Goal: Information Seeking & Learning: Learn about a topic

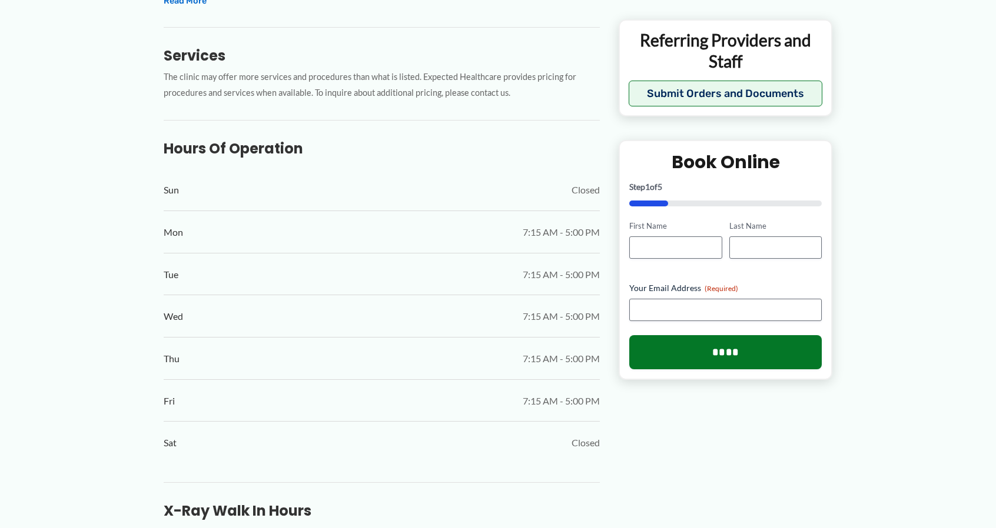
scroll to position [421, 0]
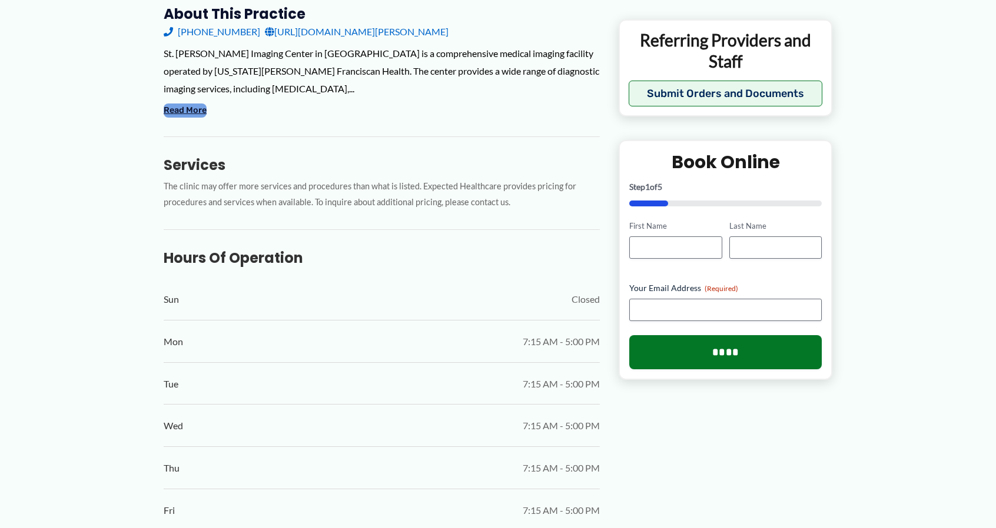
click at [189, 104] on button "Read More" at bounding box center [185, 111] width 43 height 14
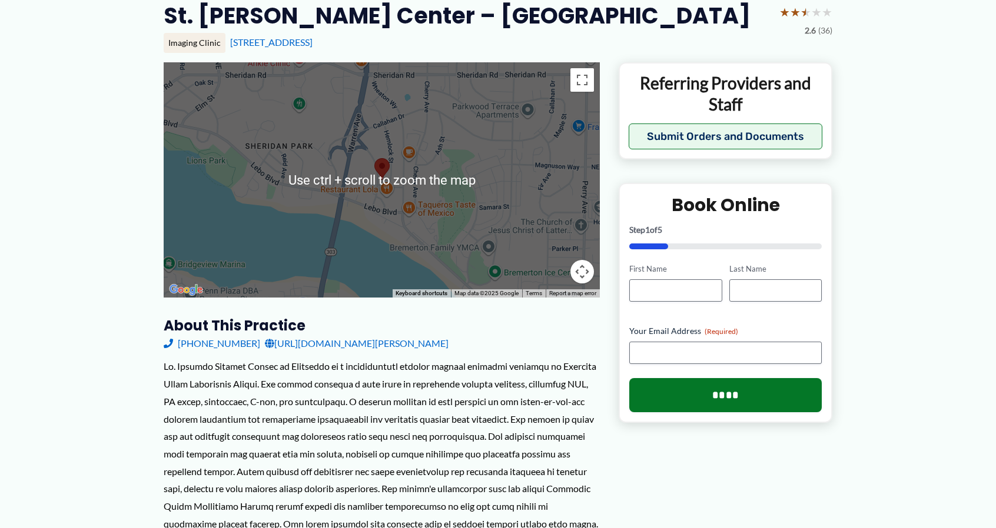
scroll to position [118, 0]
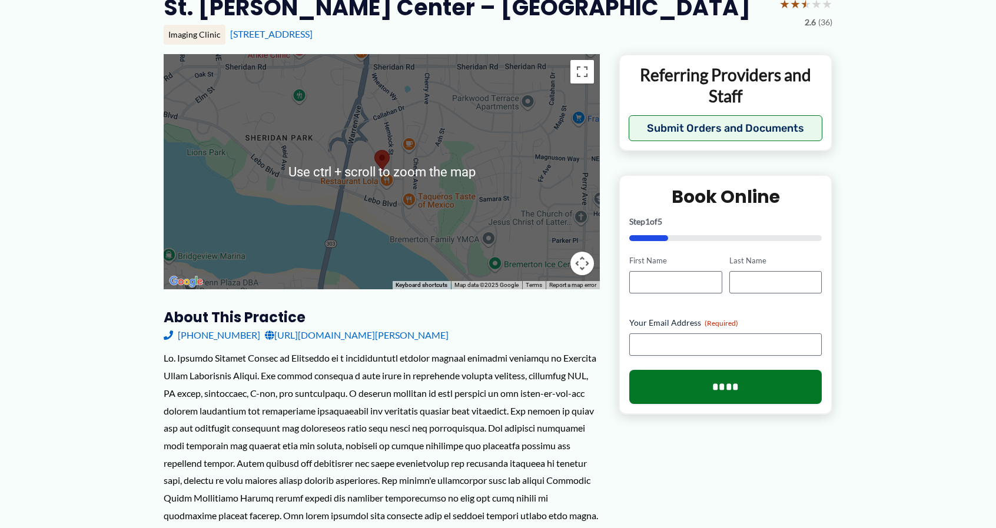
click at [414, 175] on div at bounding box center [382, 171] width 436 height 235
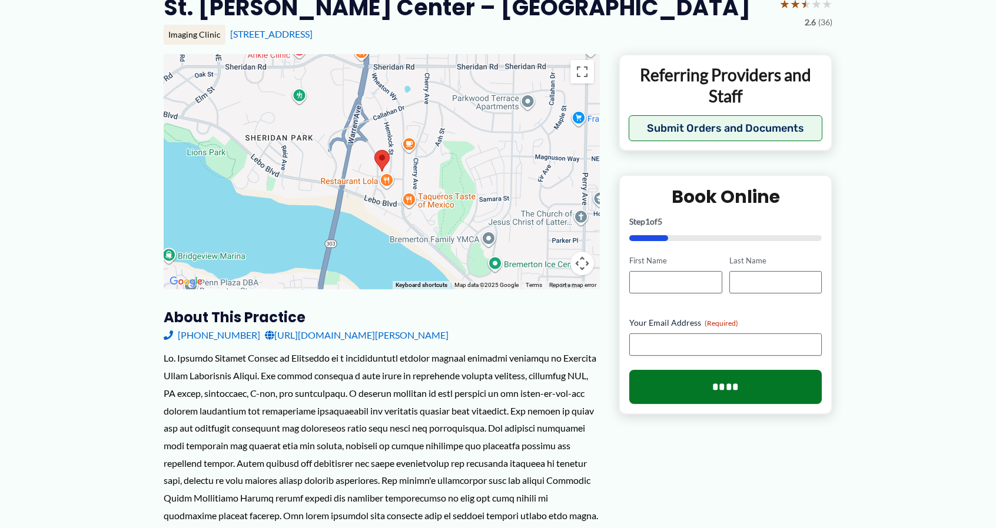
click at [417, 168] on div at bounding box center [382, 171] width 436 height 235
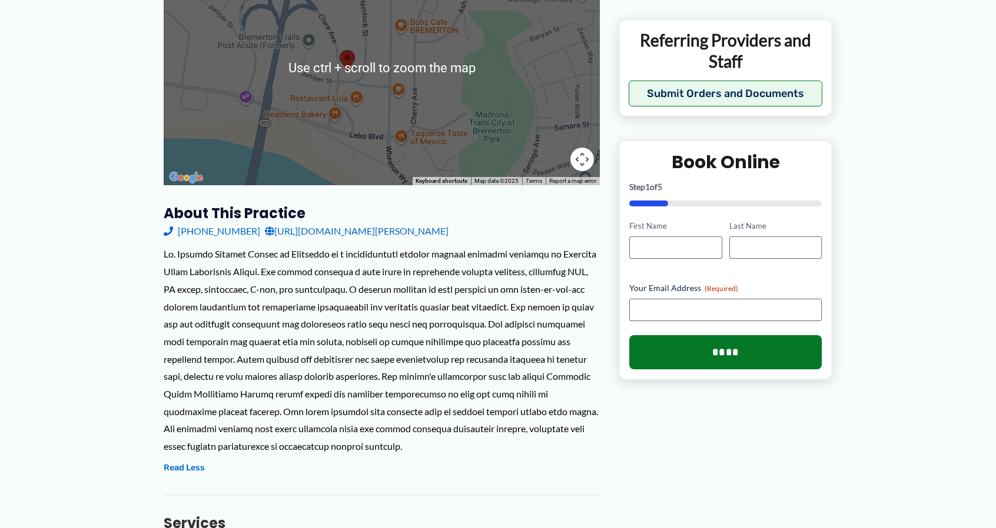
scroll to position [235, 0]
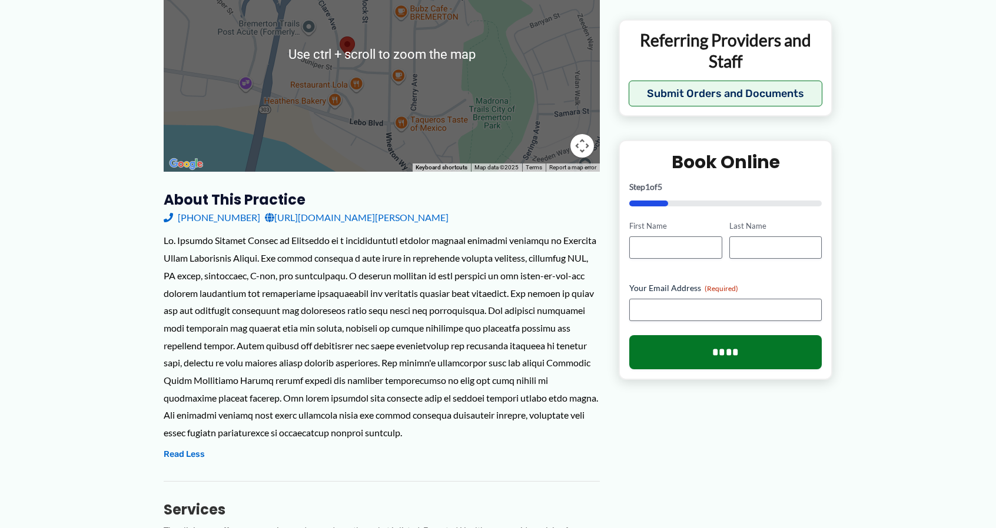
click at [406, 92] on div at bounding box center [382, 53] width 436 height 235
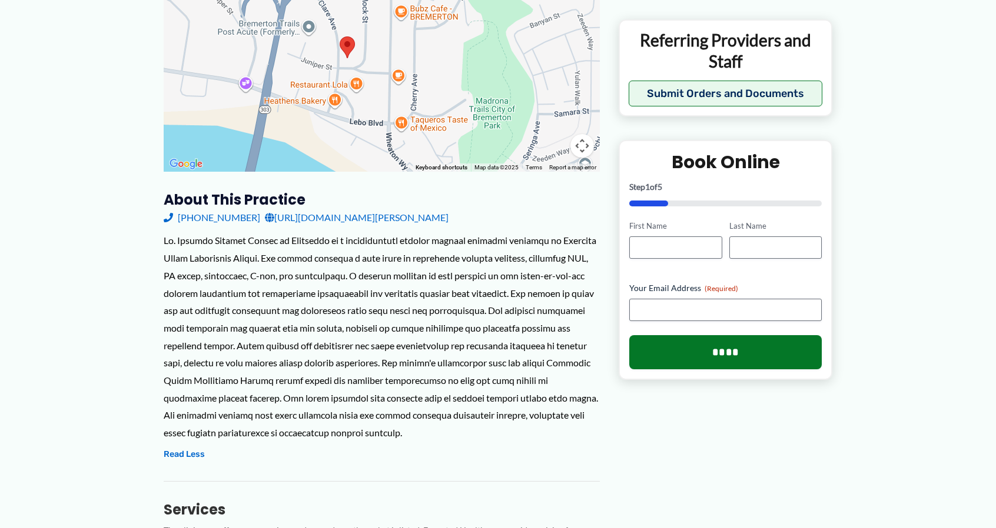
click at [407, 90] on div at bounding box center [382, 53] width 436 height 235
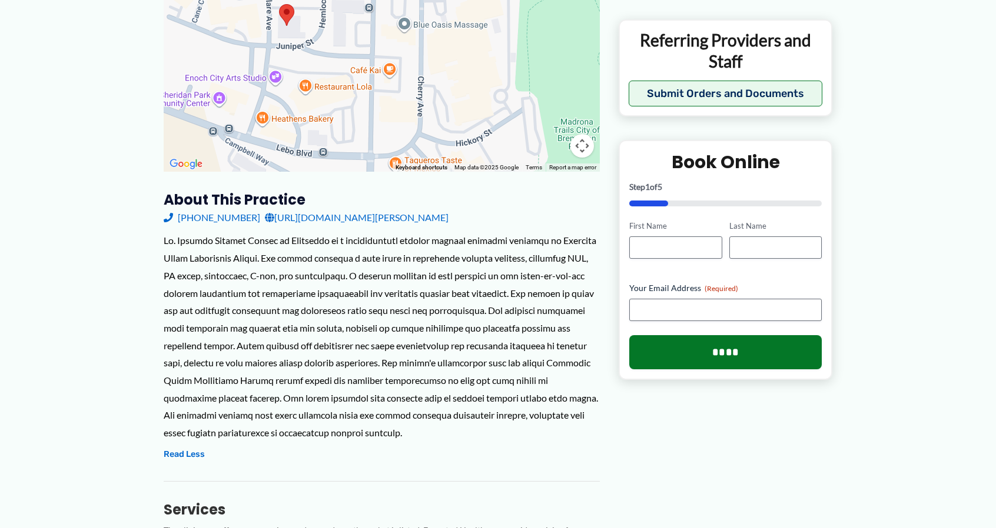
click at [407, 90] on div at bounding box center [382, 53] width 436 height 235
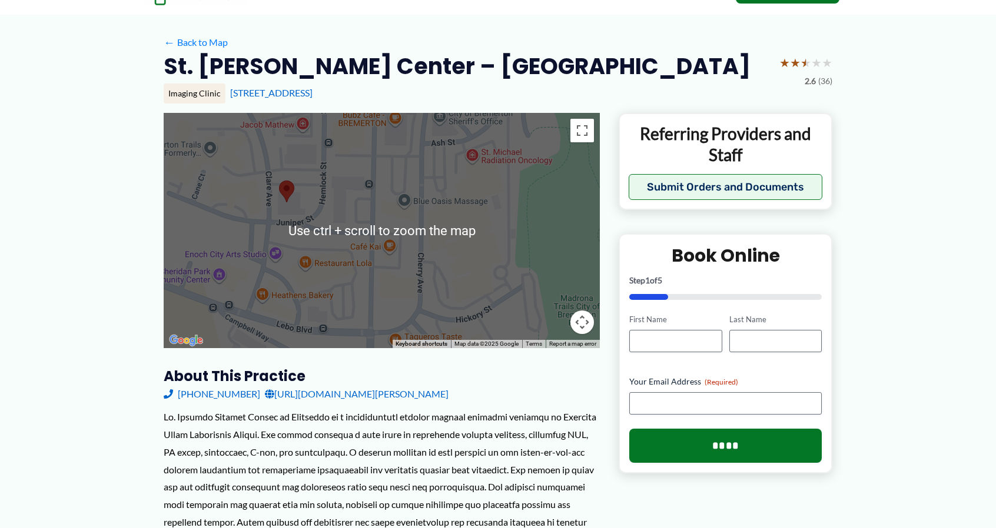
scroll to position [118, 0]
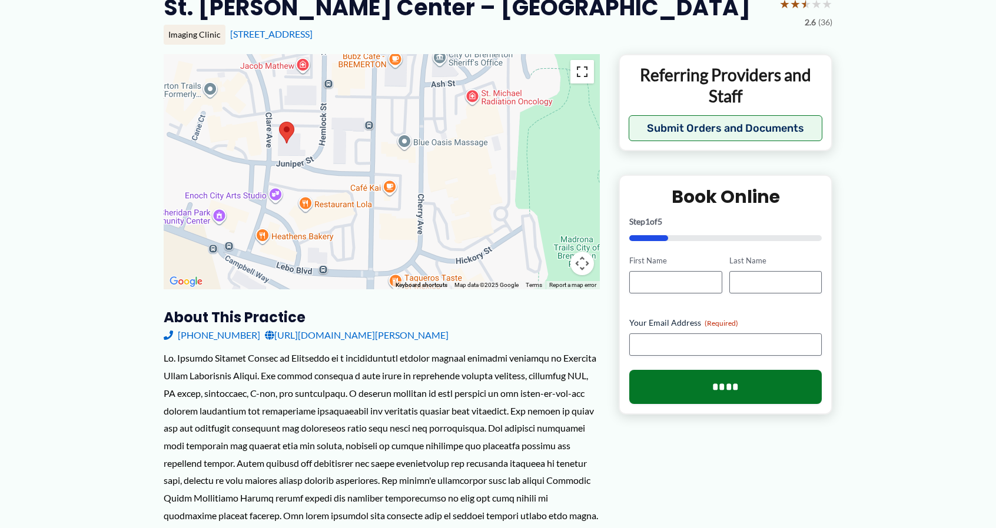
click at [590, 73] on button "Toggle fullscreen view" at bounding box center [582, 72] width 24 height 24
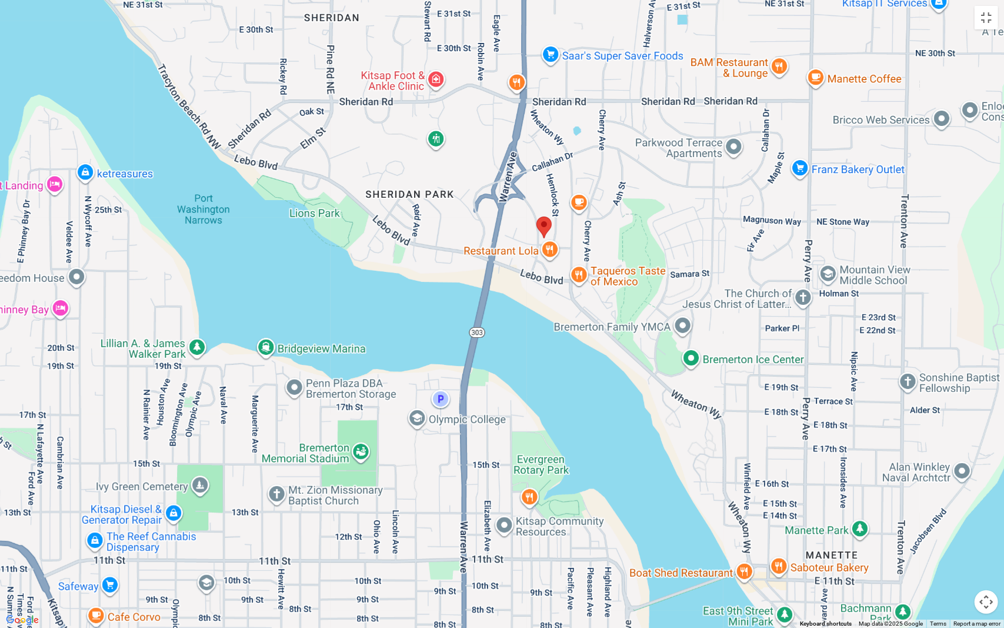
drag, startPoint x: 698, startPoint y: 257, endPoint x: 704, endPoint y: 252, distance: 7.1
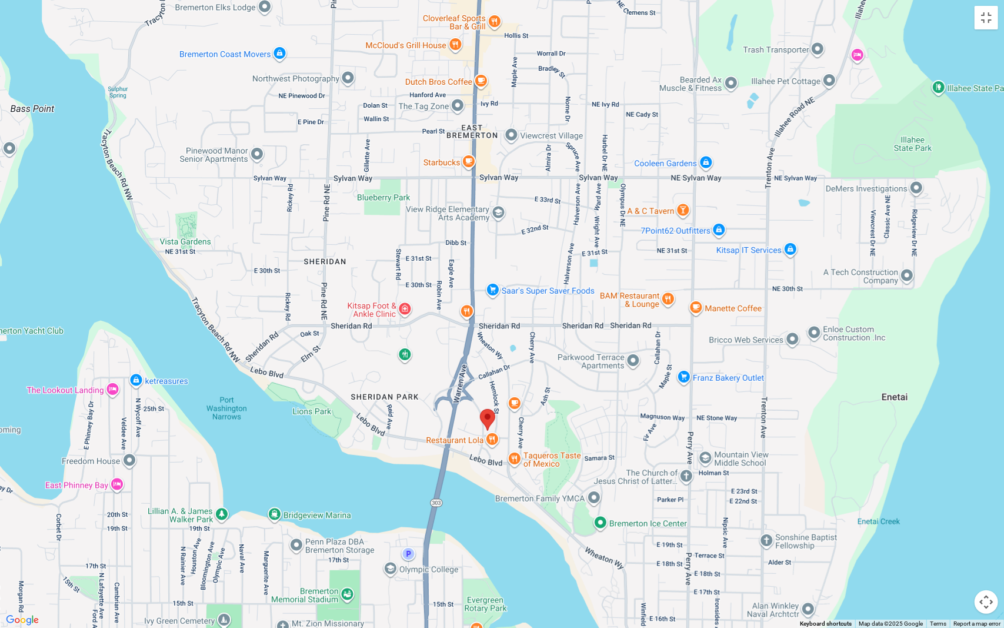
drag, startPoint x: 723, startPoint y: 240, endPoint x: 628, endPoint y: 425, distance: 207.4
click at [628, 425] on div at bounding box center [502, 314] width 1004 height 628
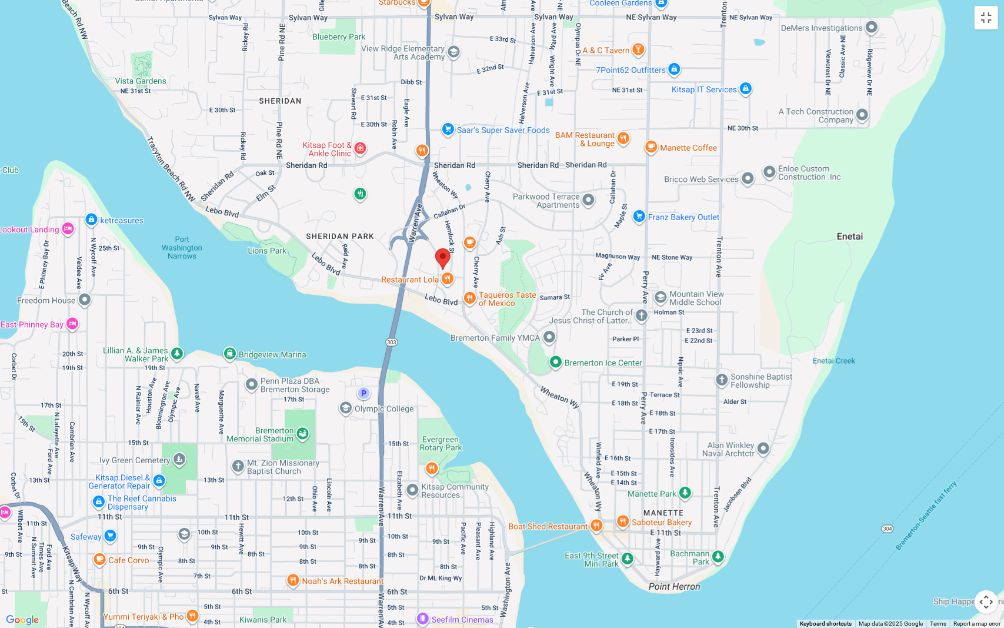
drag, startPoint x: 507, startPoint y: 268, endPoint x: 464, endPoint y: 110, distance: 164.2
click at [464, 110] on div at bounding box center [502, 314] width 1004 height 628
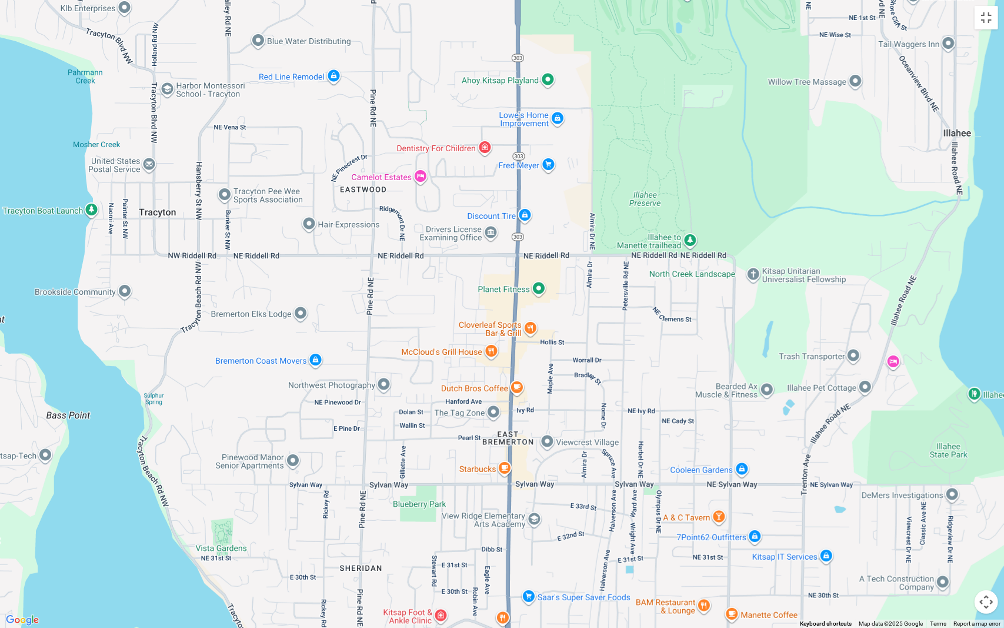
drag, startPoint x: 414, startPoint y: 161, endPoint x: 471, endPoint y: 572, distance: 415.2
click at [483, 528] on div at bounding box center [502, 314] width 1004 height 628
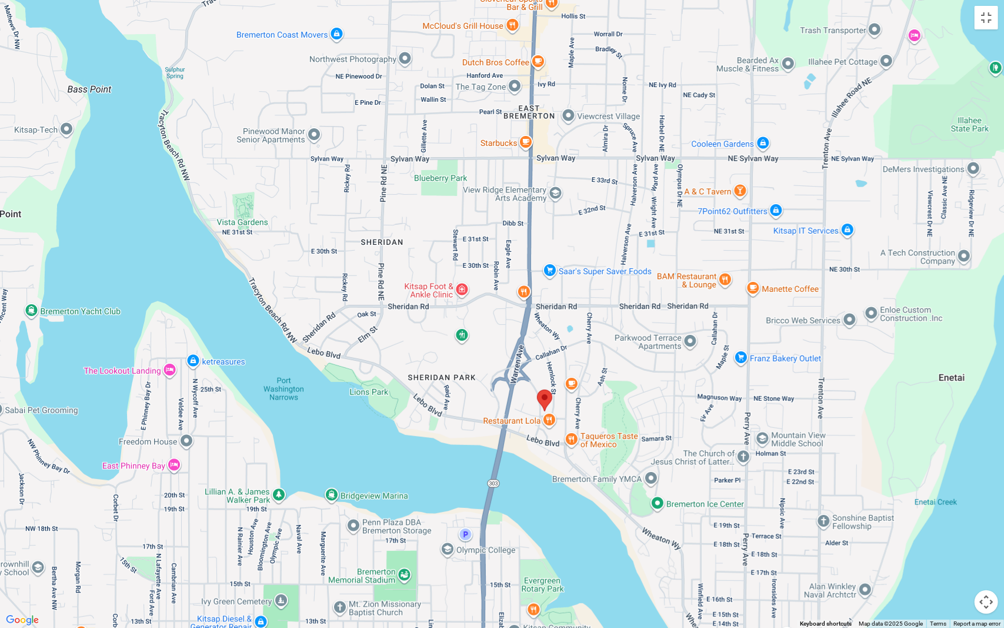
drag, startPoint x: 437, startPoint y: 79, endPoint x: 585, endPoint y: 0, distance: 168.7
click at [585, 0] on div at bounding box center [502, 314] width 1004 height 628
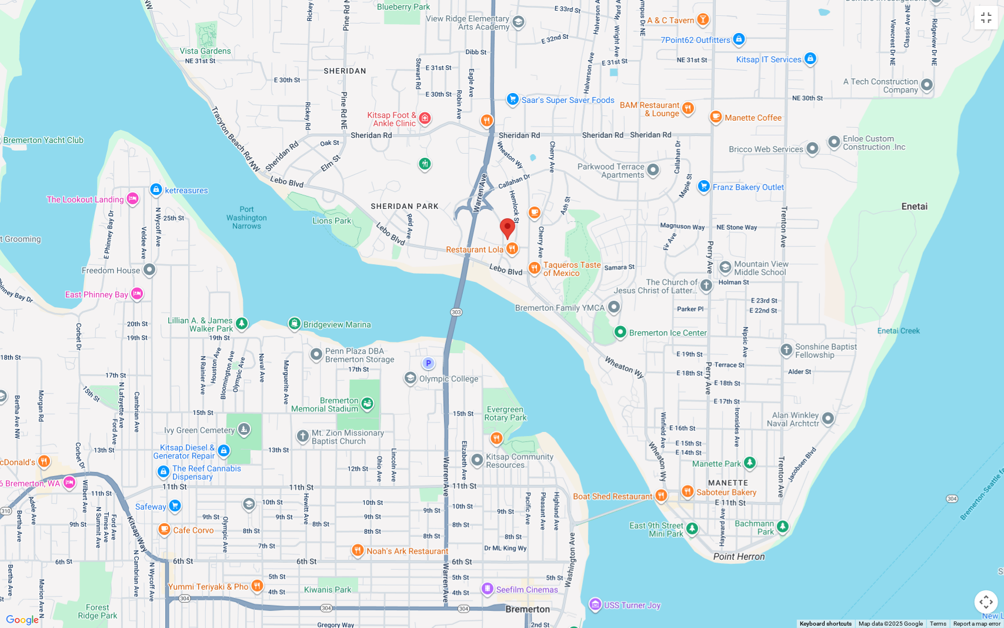
drag, startPoint x: 458, startPoint y: 374, endPoint x: 421, endPoint y: 201, distance: 176.9
click at [421, 201] on div at bounding box center [502, 314] width 1004 height 628
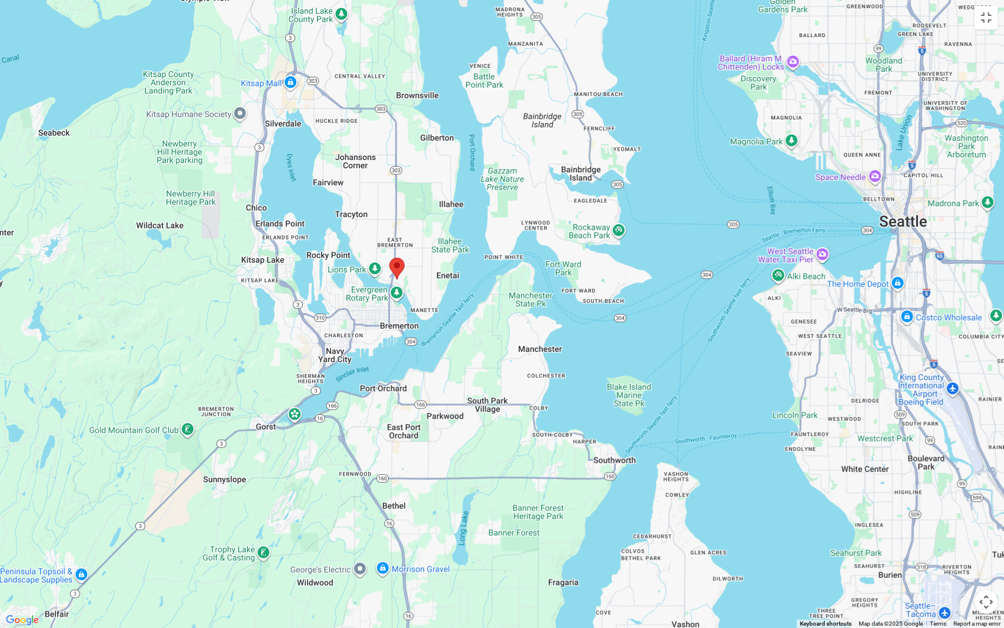
click at [409, 146] on div at bounding box center [502, 314] width 1004 height 628
click at [412, 172] on div at bounding box center [502, 314] width 1004 height 628
click at [413, 171] on div at bounding box center [502, 314] width 1004 height 628
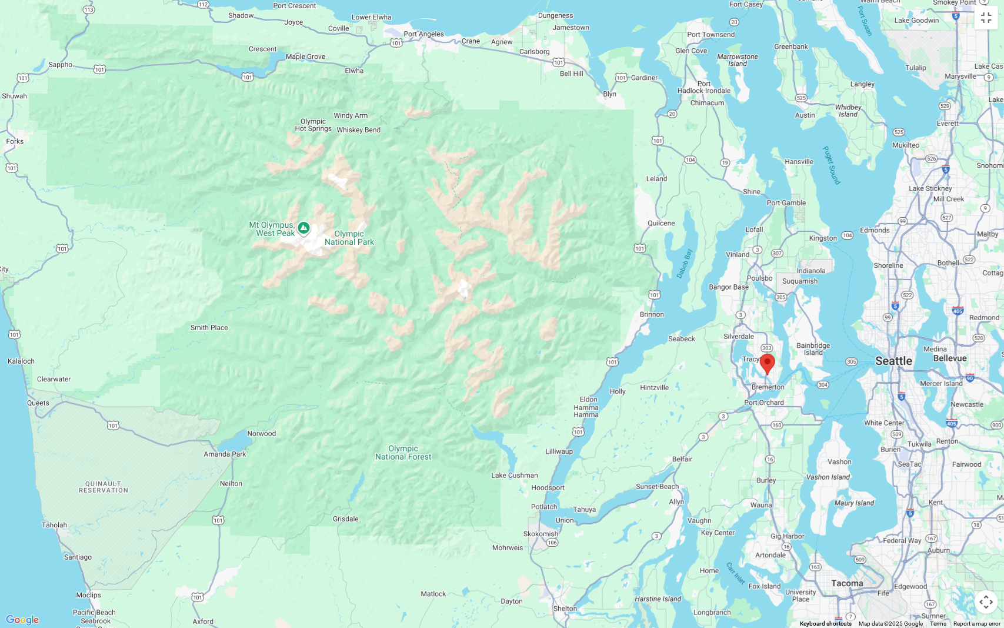
click at [342, 199] on div at bounding box center [502, 314] width 1004 height 628
click at [986, 20] on button "Toggle fullscreen view" at bounding box center [987, 18] width 24 height 24
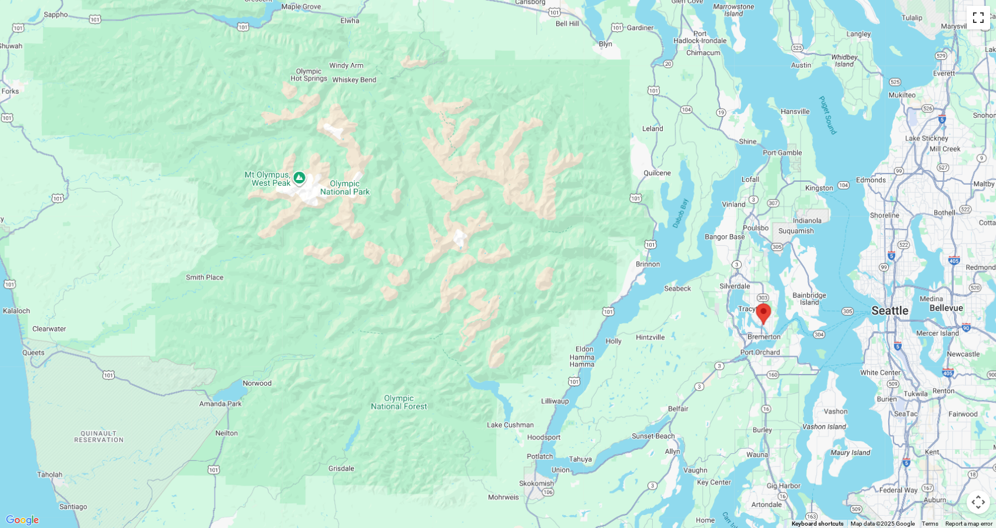
scroll to position [706, 0]
